Goal: Task Accomplishment & Management: Complete application form

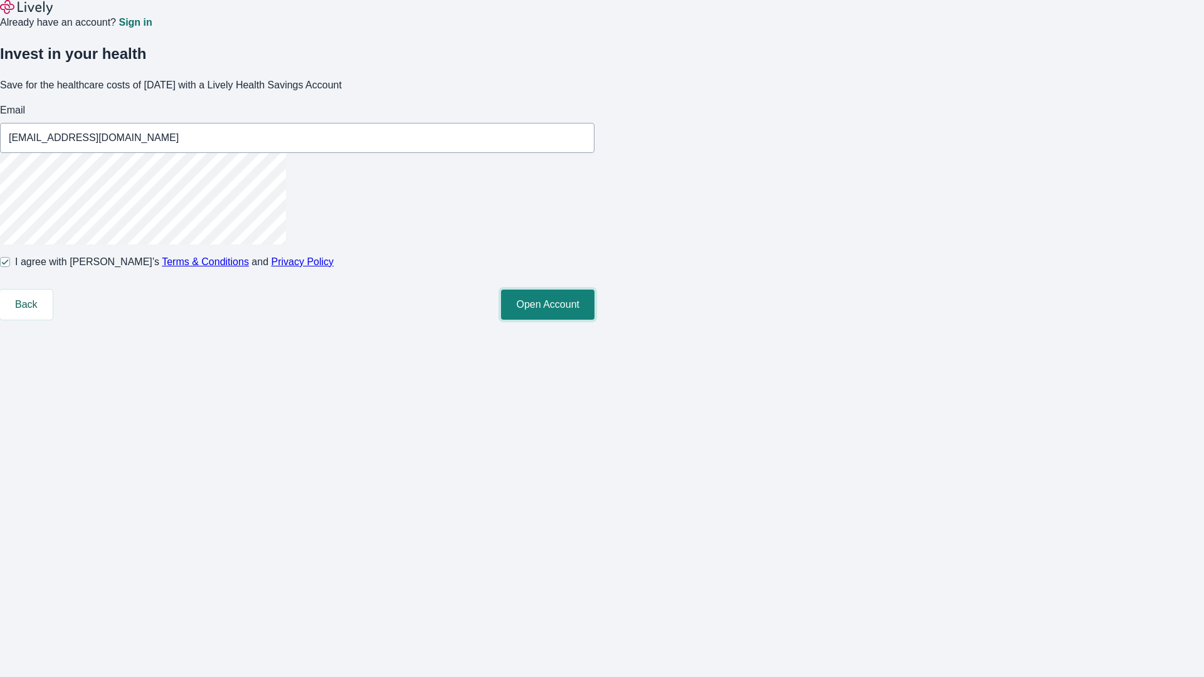
click at [595, 320] on button "Open Account" at bounding box center [547, 305] width 93 height 30
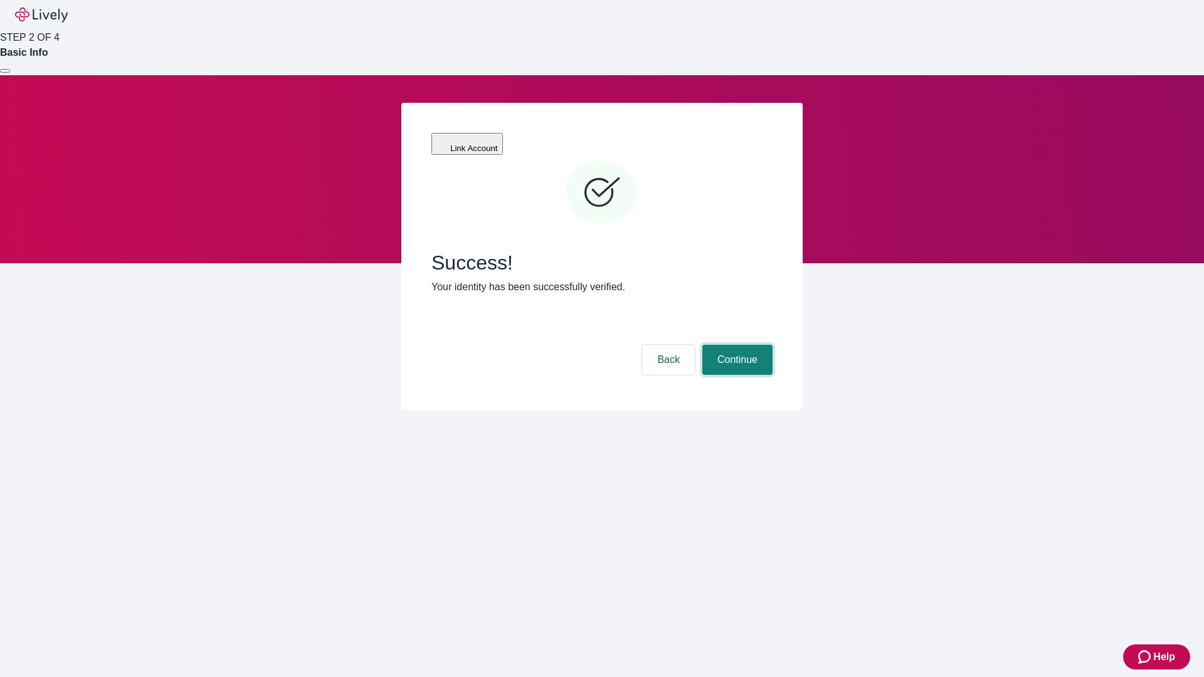
click at [736, 345] on button "Continue" at bounding box center [737, 360] width 70 height 30
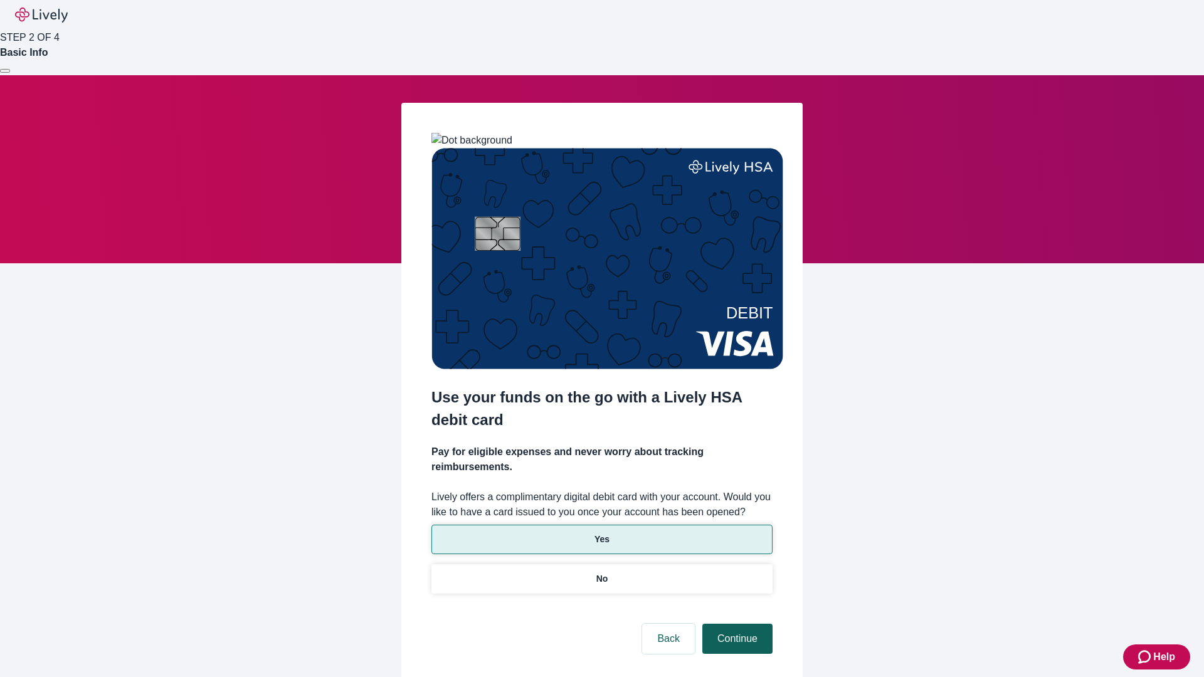
click at [601, 533] on p "Yes" at bounding box center [602, 539] width 15 height 13
click at [736, 624] on button "Continue" at bounding box center [737, 639] width 70 height 30
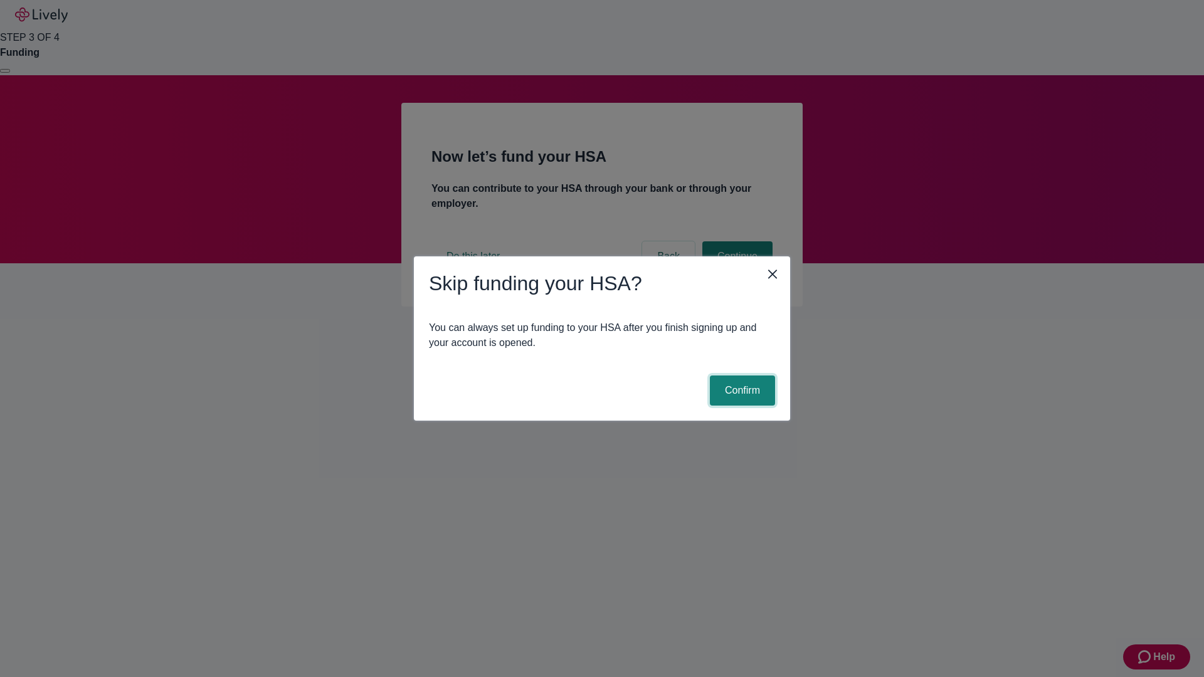
click at [741, 391] on button "Confirm" at bounding box center [742, 391] width 65 height 30
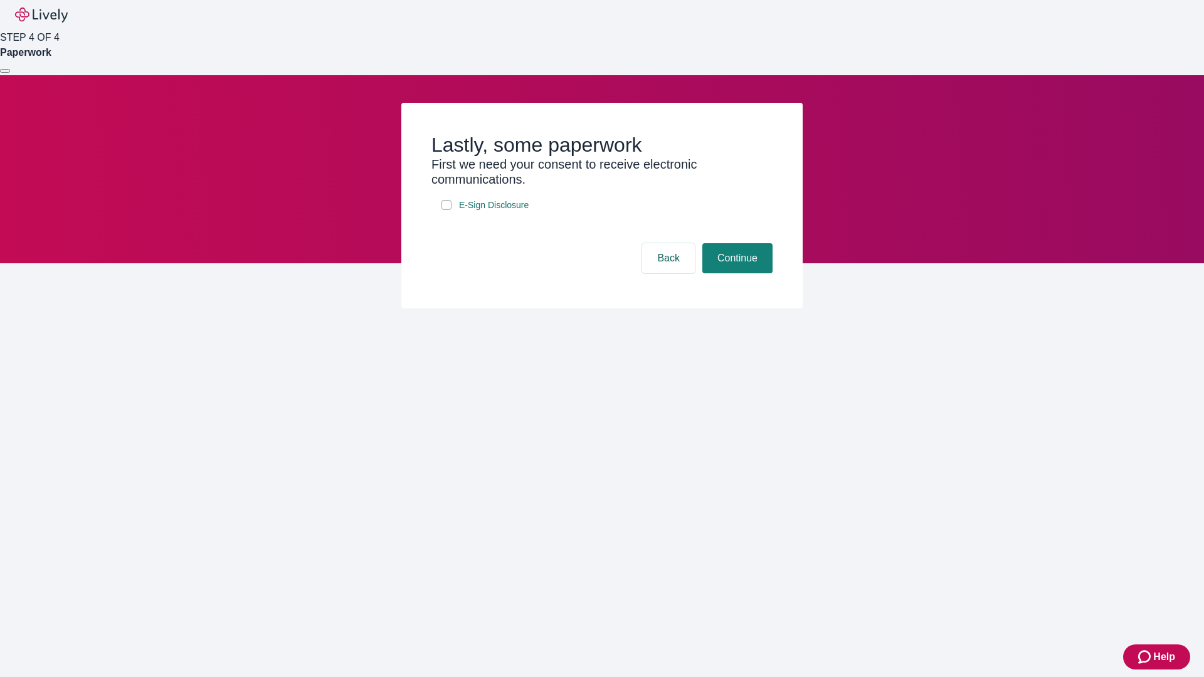
click at [447, 210] on input "E-Sign Disclosure" at bounding box center [447, 205] width 10 height 10
checkbox input "true"
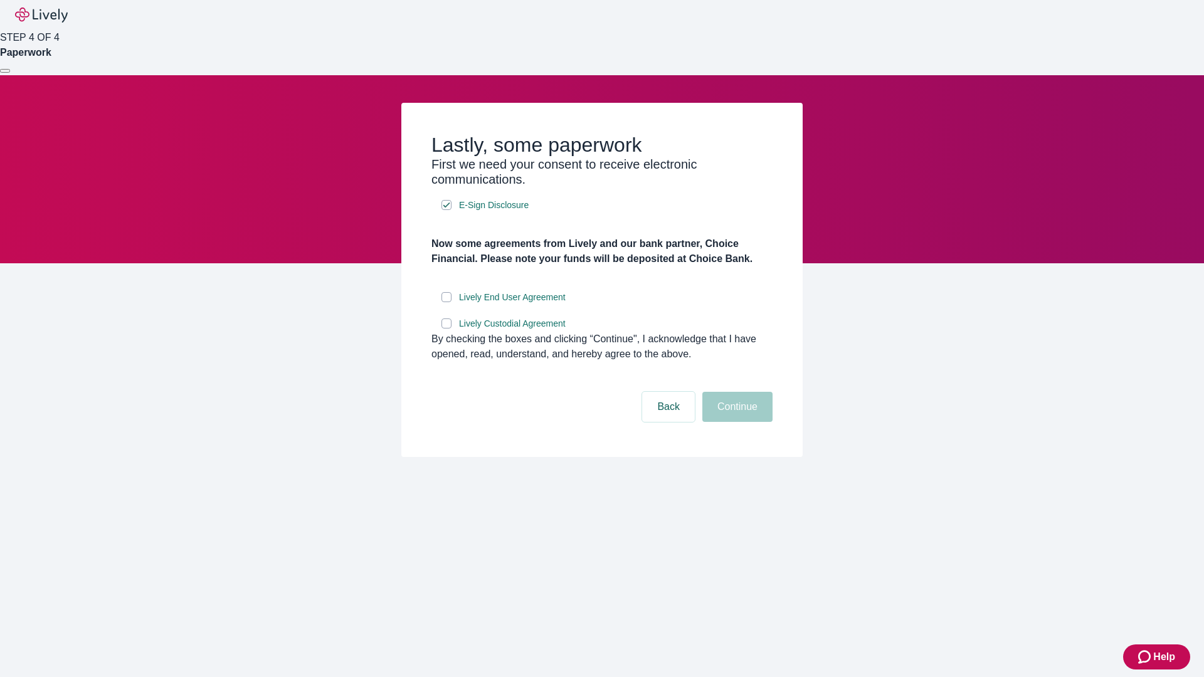
click at [447, 302] on input "Lively End User Agreement" at bounding box center [447, 297] width 10 height 10
checkbox input "true"
click at [447, 329] on input "Lively Custodial Agreement" at bounding box center [447, 324] width 10 height 10
checkbox input "true"
click at [736, 422] on button "Continue" at bounding box center [737, 407] width 70 height 30
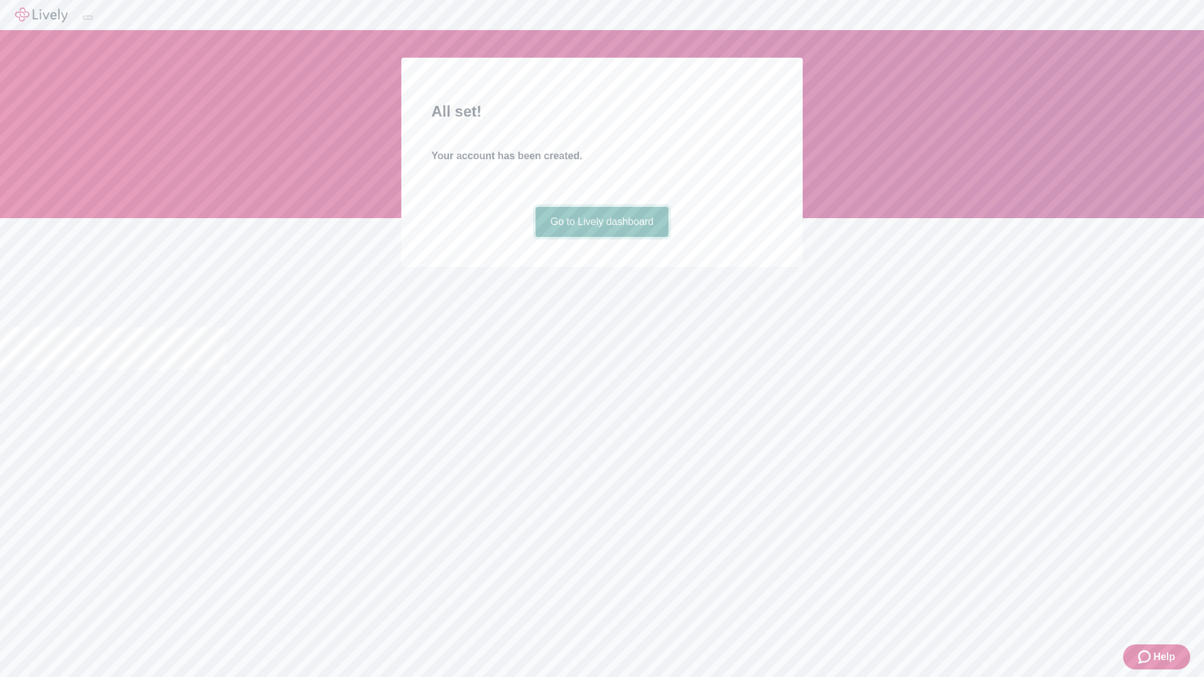
click at [601, 237] on link "Go to Lively dashboard" at bounding box center [603, 222] width 134 height 30
